Goal: Transaction & Acquisition: Obtain resource

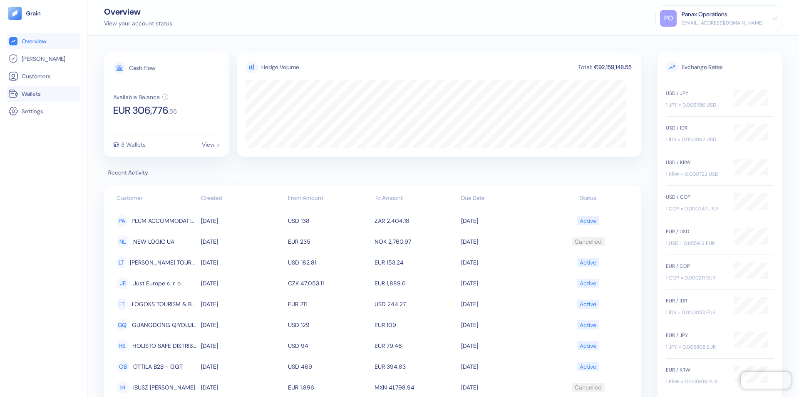
click at [43, 94] on link "Wallets" at bounding box center [43, 94] width 70 height 10
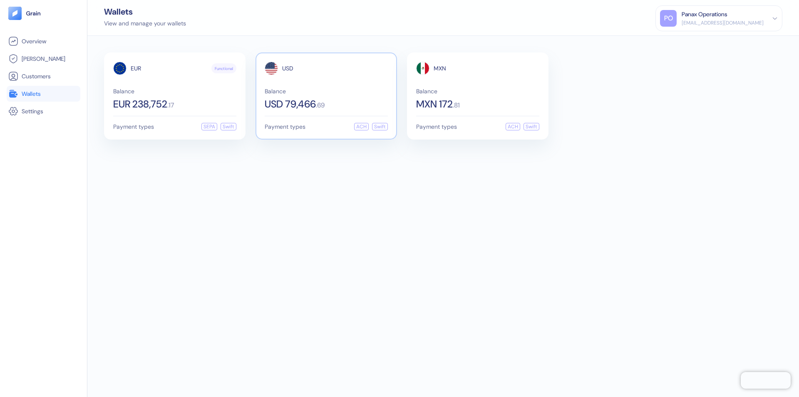
click at [288, 68] on span "USD" at bounding box center [287, 68] width 11 height 6
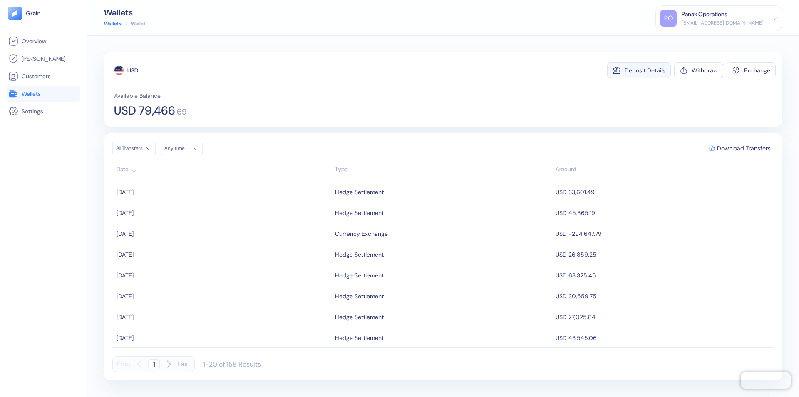
click at [645, 70] on div "Deposit Details" at bounding box center [645, 70] width 41 height 6
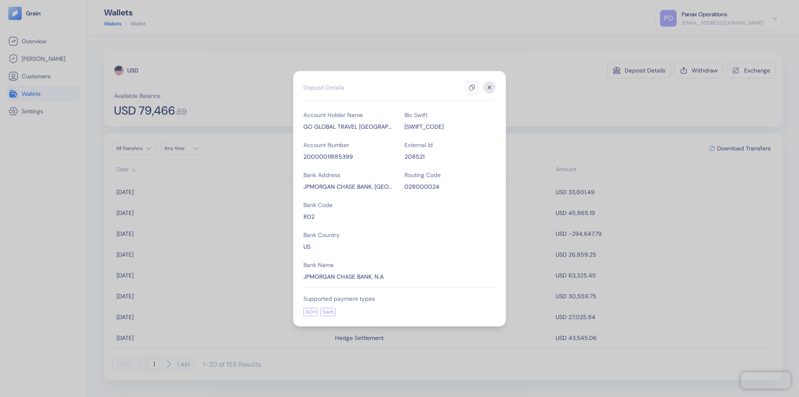
click at [472, 87] on icon "button" at bounding box center [472, 87] width 7 height 7
click at [489, 87] on icon "button" at bounding box center [489, 87] width 3 height 3
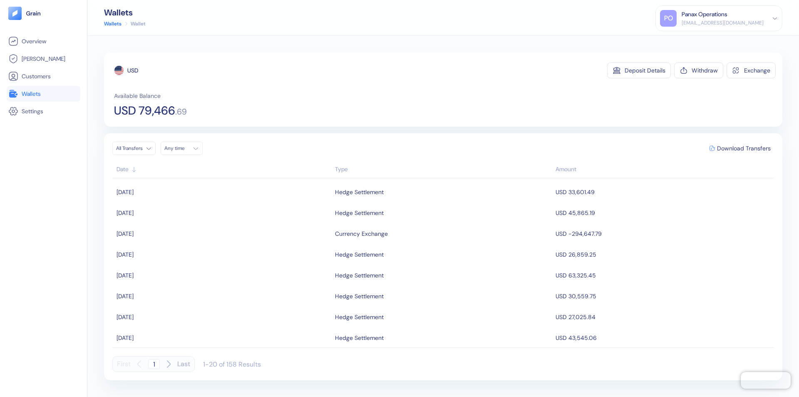
click at [184, 148] on div "Any time" at bounding box center [176, 148] width 25 height 7
click at [173, 226] on button "18" at bounding box center [173, 226] width 10 height 10
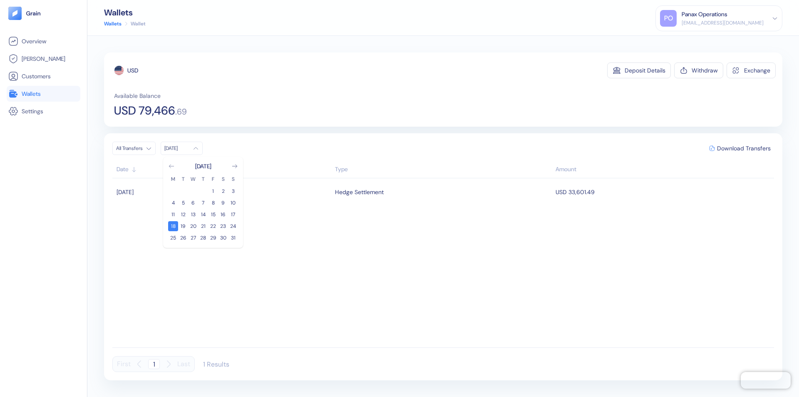
click at [171, 166] on icon "Go to previous month" at bounding box center [171, 165] width 5 height 3
click at [223, 214] on button "19" at bounding box center [223, 214] width 10 height 10
click at [133, 70] on div "USD" at bounding box center [132, 70] width 11 height 8
click at [744, 148] on span "Download Transfers" at bounding box center [744, 148] width 54 height 6
click at [43, 94] on link "Wallets" at bounding box center [43, 94] width 70 height 10
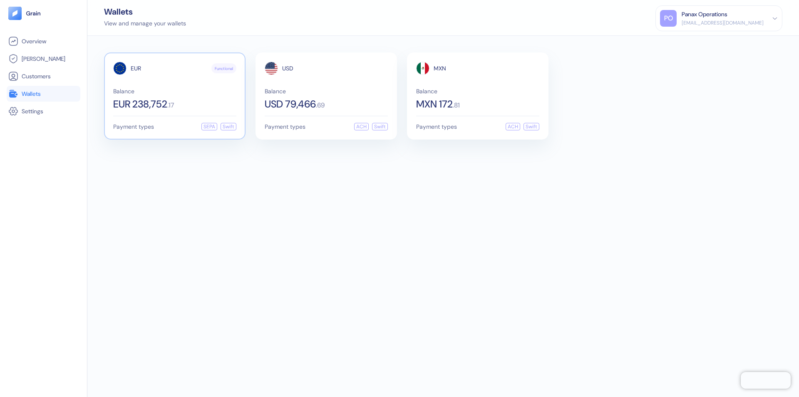
click at [136, 68] on span "EUR" at bounding box center [136, 68] width 10 height 6
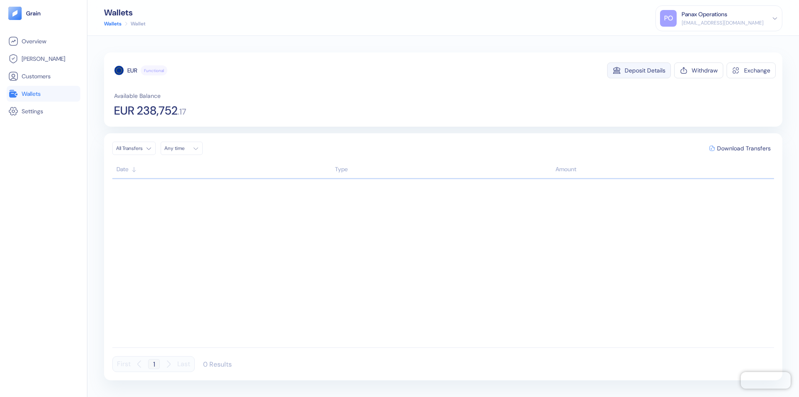
click at [645, 70] on div "Deposit Details" at bounding box center [645, 70] width 41 height 6
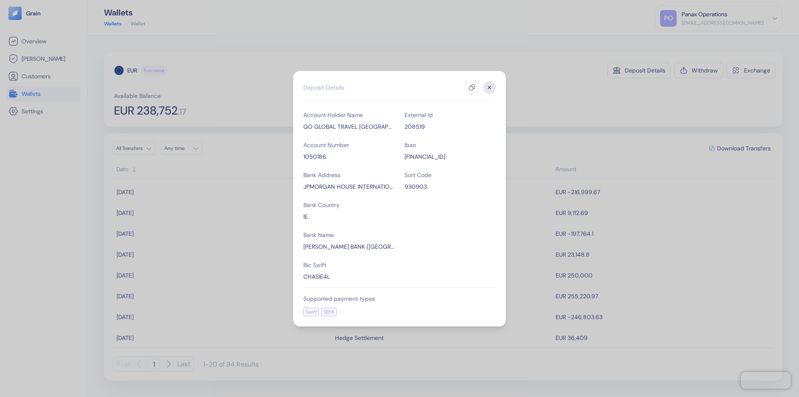
click at [472, 87] on icon "button" at bounding box center [472, 87] width 7 height 7
click at [489, 87] on icon "button" at bounding box center [489, 87] width 3 height 3
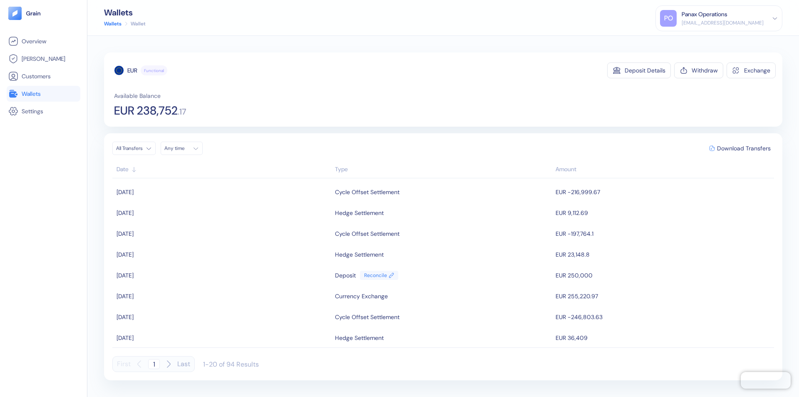
click at [184, 148] on div "Any time" at bounding box center [176, 148] width 25 height 7
click at [173, 226] on button "18" at bounding box center [173, 226] width 10 height 10
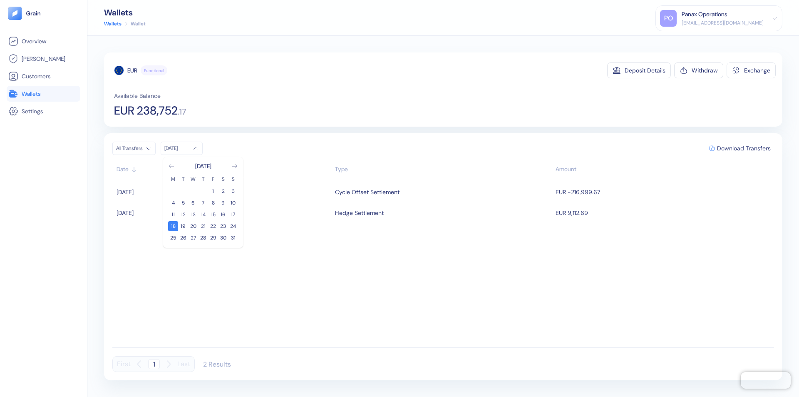
click at [171, 166] on icon "Go to previous month" at bounding box center [171, 165] width 5 height 3
click at [223, 214] on button "19" at bounding box center [223, 214] width 10 height 10
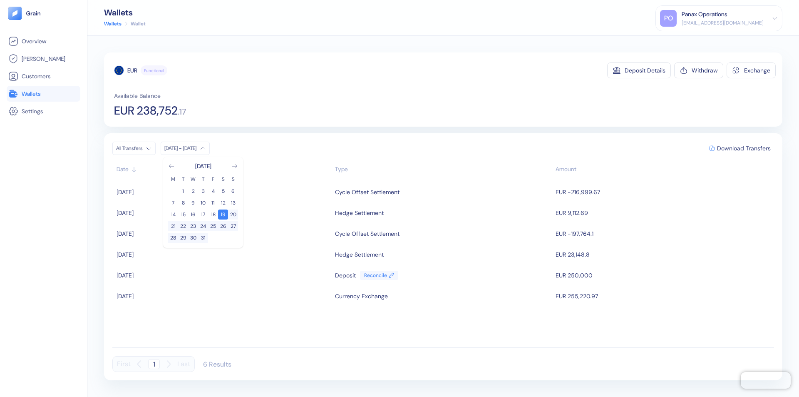
click at [132, 70] on div "EUR" at bounding box center [132, 70] width 10 height 8
click at [744, 148] on span "Download Transfers" at bounding box center [744, 148] width 54 height 6
click at [43, 94] on link "Wallets" at bounding box center [43, 94] width 70 height 10
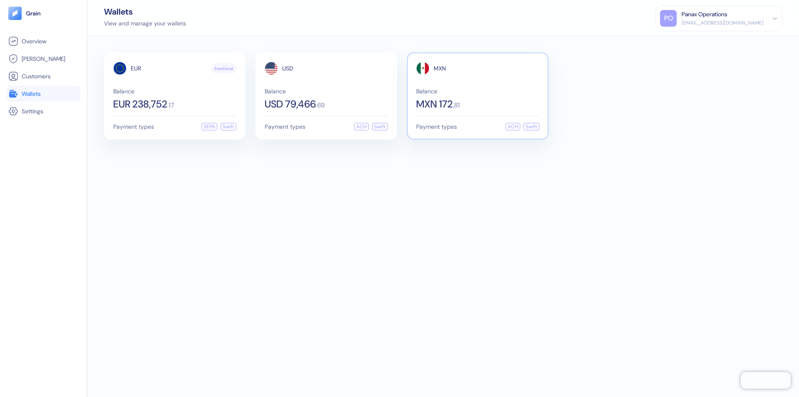
click at [440, 68] on span "MXN" at bounding box center [440, 68] width 12 height 6
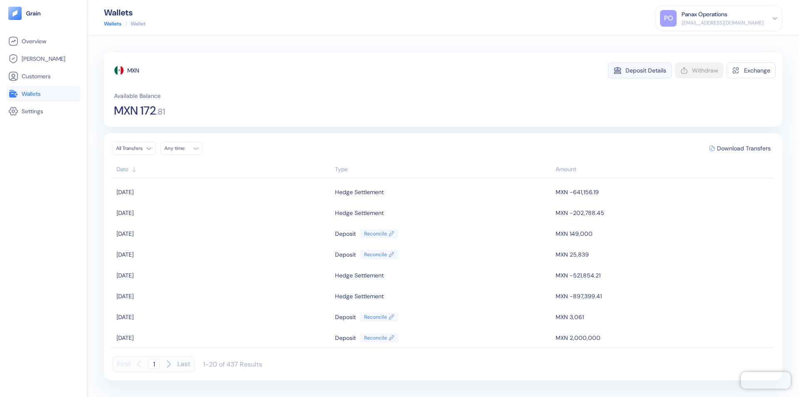
click at [646, 70] on div "Deposit Details" at bounding box center [645, 70] width 41 height 6
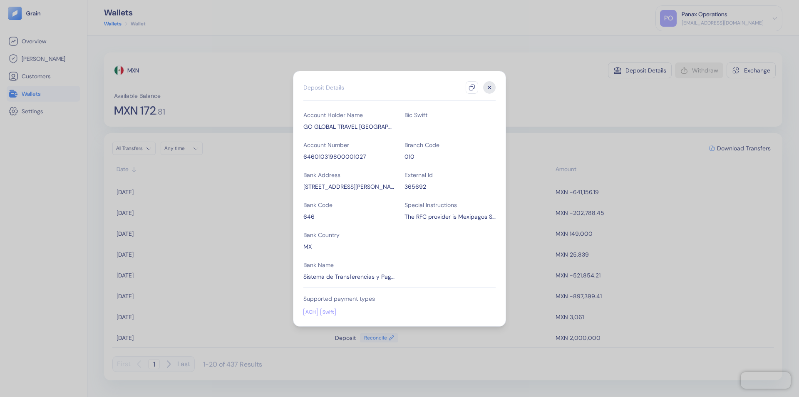
click at [472, 87] on icon "button" at bounding box center [472, 87] width 7 height 7
click at [489, 87] on icon "button" at bounding box center [489, 87] width 3 height 3
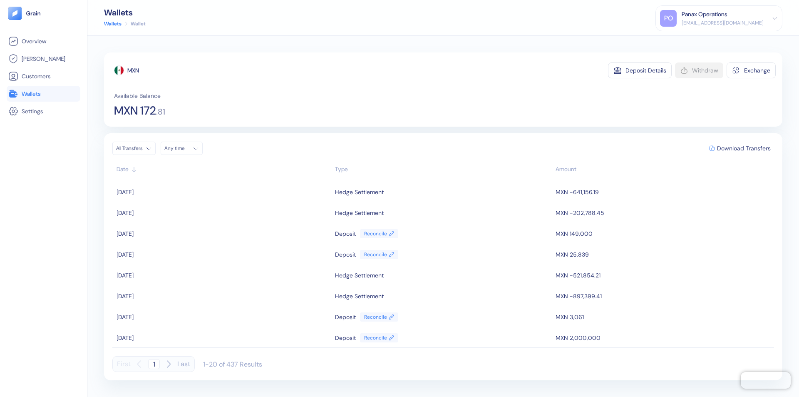
click at [184, 148] on div "Any time" at bounding box center [176, 148] width 25 height 7
click at [173, 226] on button "18" at bounding box center [173, 226] width 10 height 10
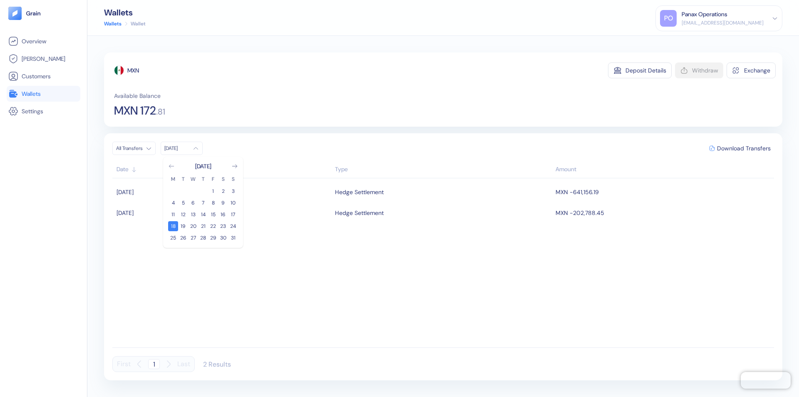
click at [171, 166] on icon "Go to previous month" at bounding box center [171, 165] width 5 height 3
click at [223, 214] on button "19" at bounding box center [223, 214] width 10 height 10
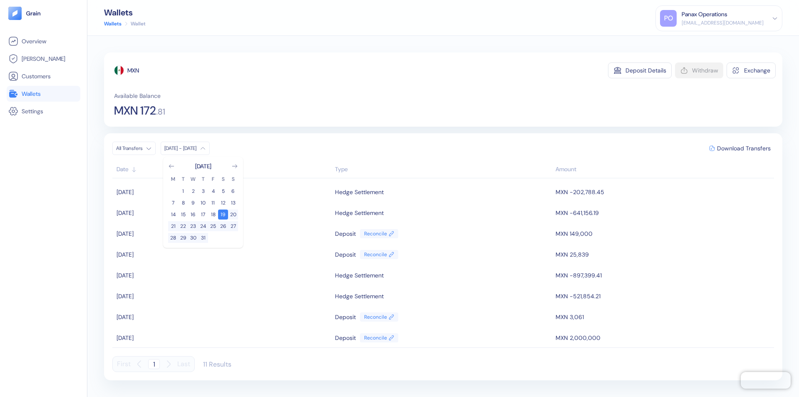
click at [134, 70] on div "MXN" at bounding box center [133, 70] width 12 height 8
click at [744, 148] on span "Download Transfers" at bounding box center [744, 148] width 54 height 6
click at [727, 18] on div "Panax Operations" at bounding box center [705, 14] width 46 height 9
click at [694, 41] on div "Sign Out" at bounding box center [682, 41] width 23 height 9
